Goal: Find specific page/section: Find specific page/section

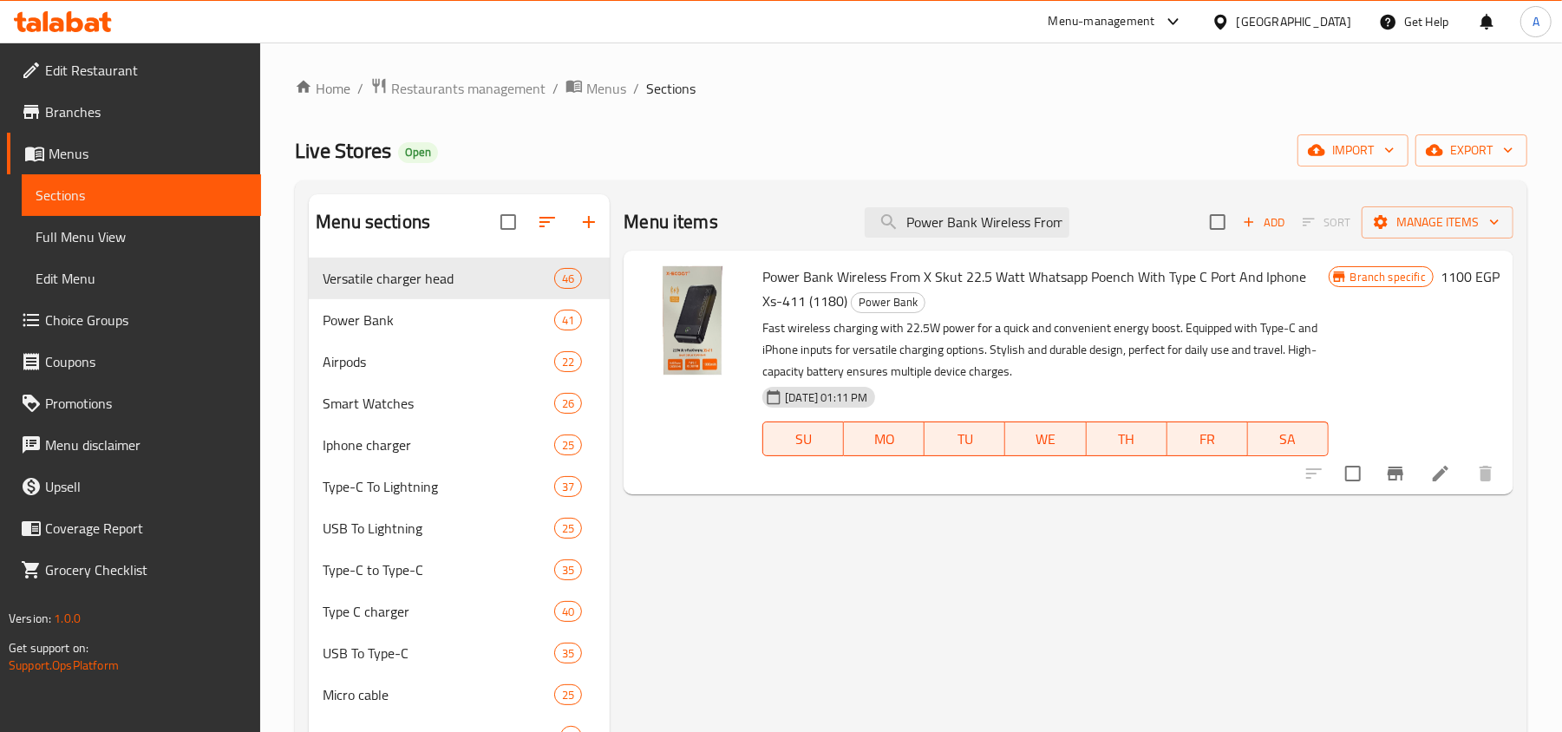
click at [1334, 16] on div "Egypt" at bounding box center [1294, 21] width 115 height 19
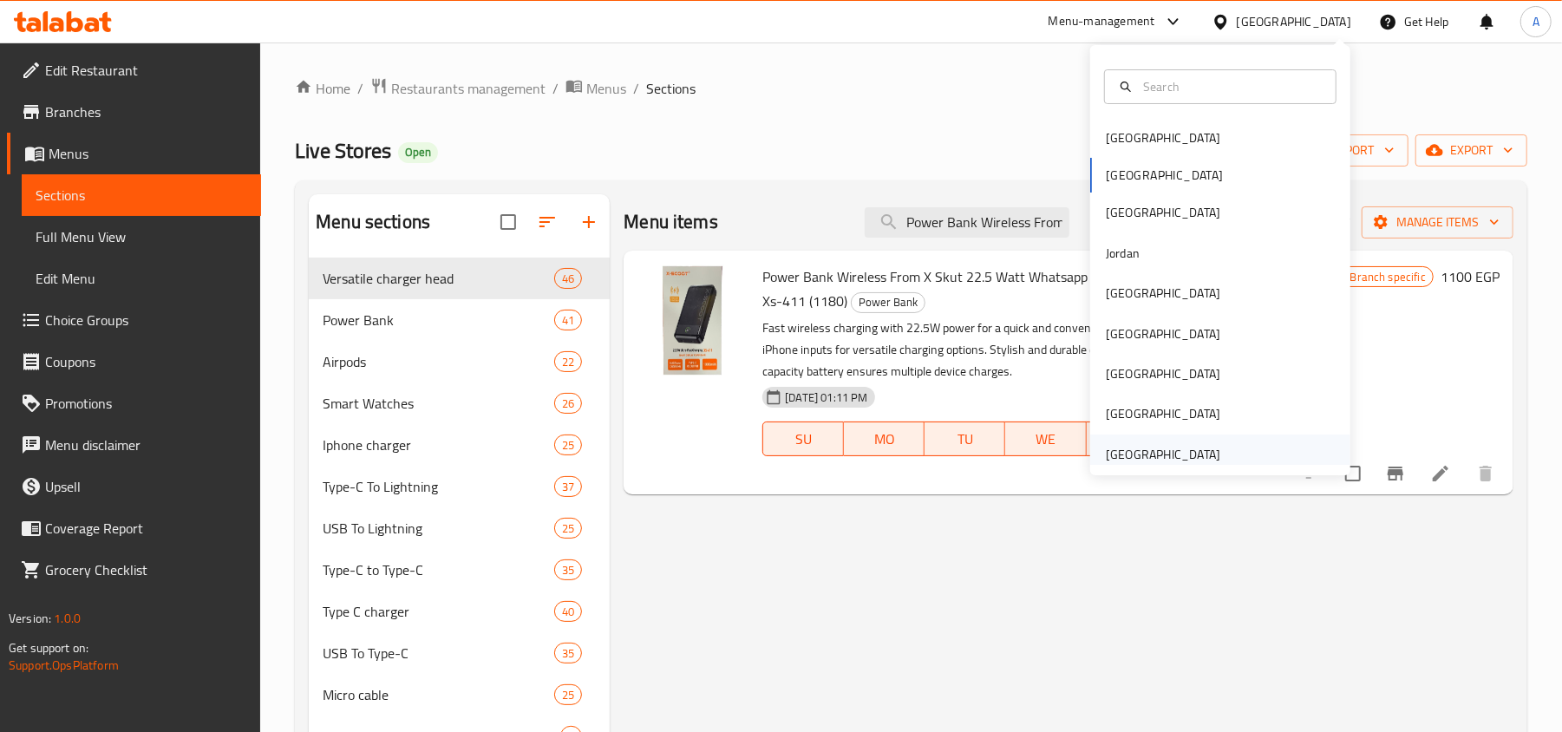
click at [1208, 459] on div "[GEOGRAPHIC_DATA]" at bounding box center [1163, 455] width 142 height 40
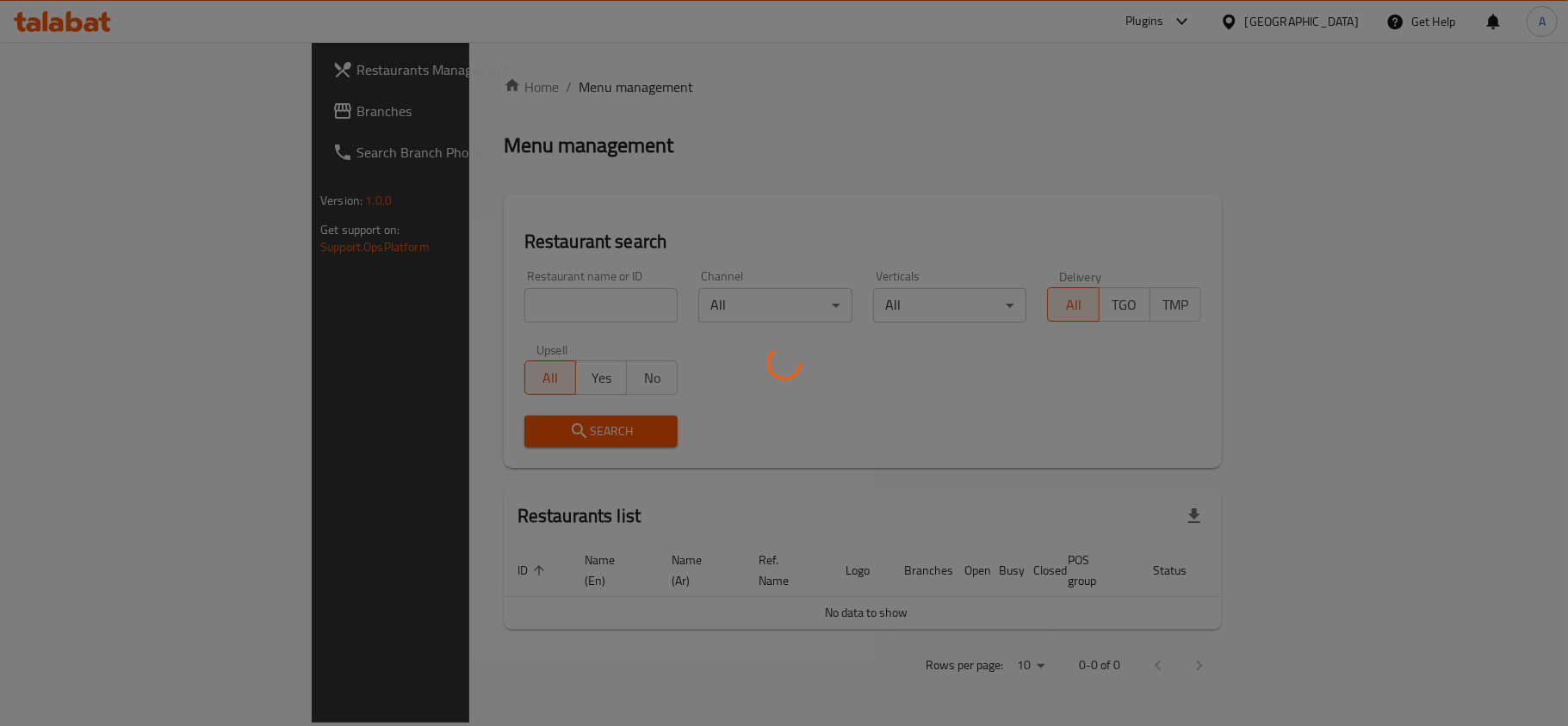
click at [84, 111] on div at bounding box center [784, 363] width 1568 height 726
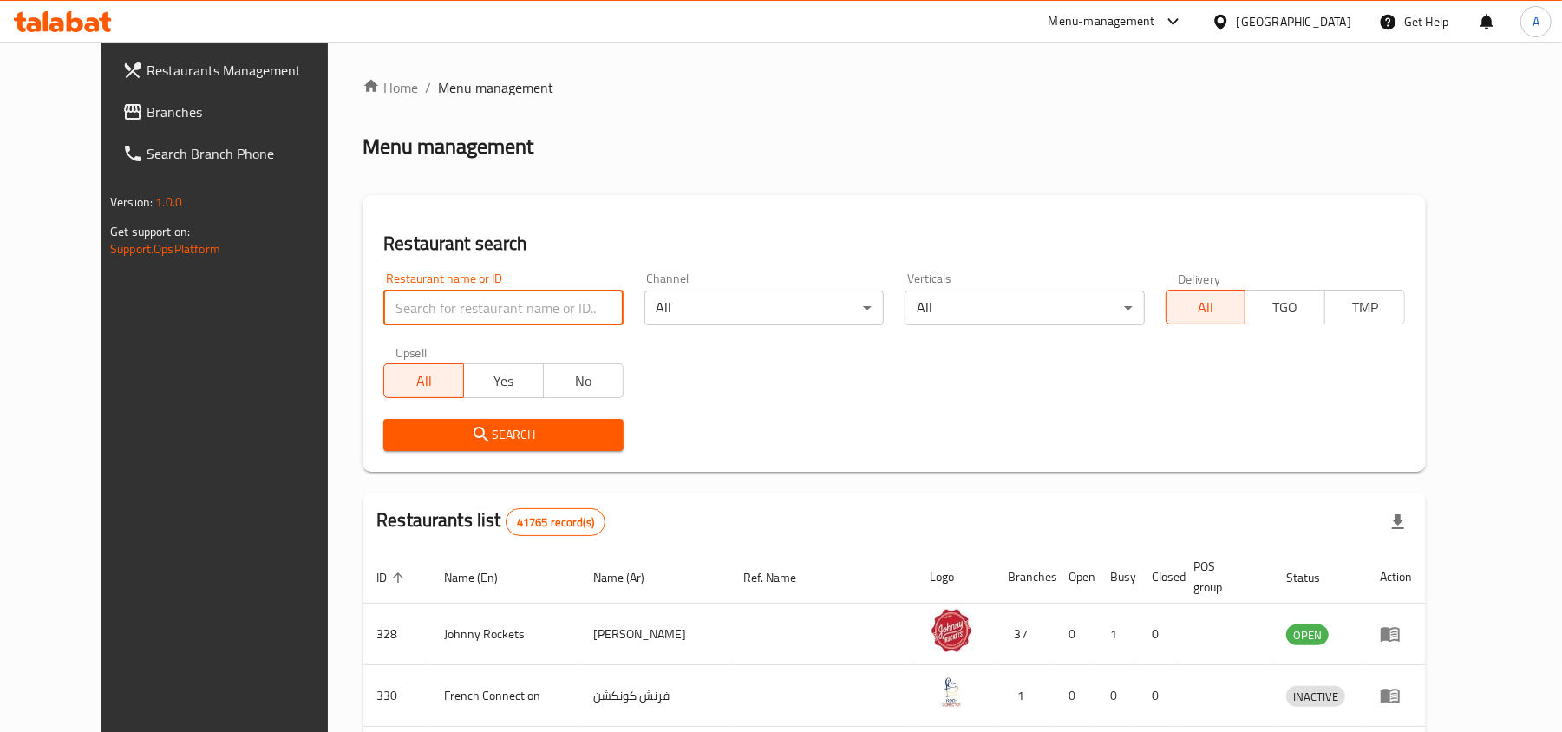
click at [482, 307] on input "search" at bounding box center [502, 308] width 239 height 35
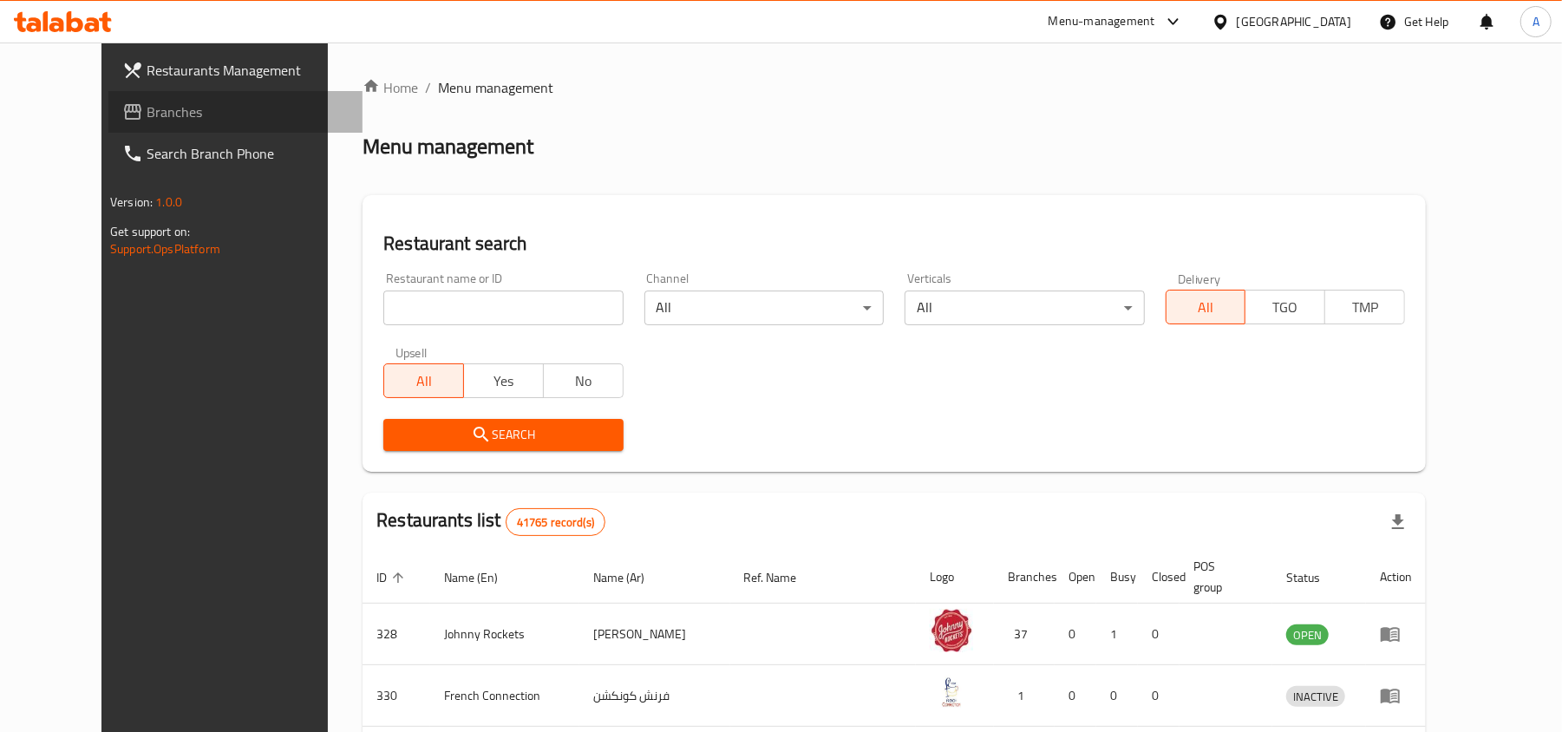
click at [147, 109] on span "Branches" at bounding box center [248, 111] width 202 height 21
